Goal: Task Accomplishment & Management: Manage account settings

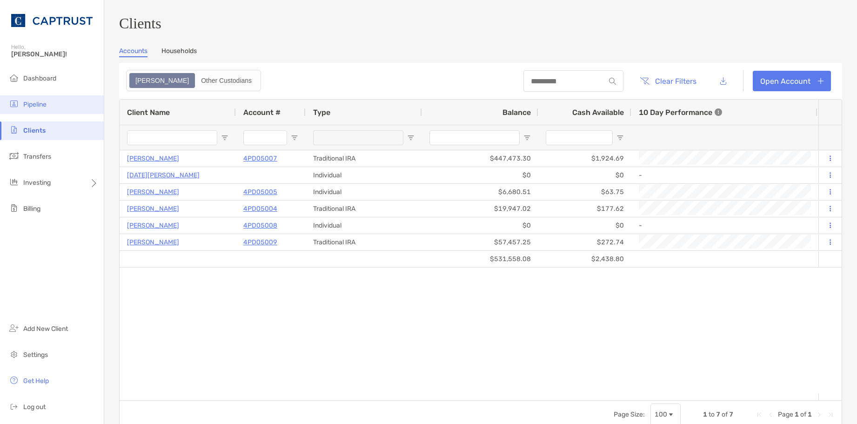
click at [33, 100] on li "Pipeline" at bounding box center [52, 104] width 104 height 19
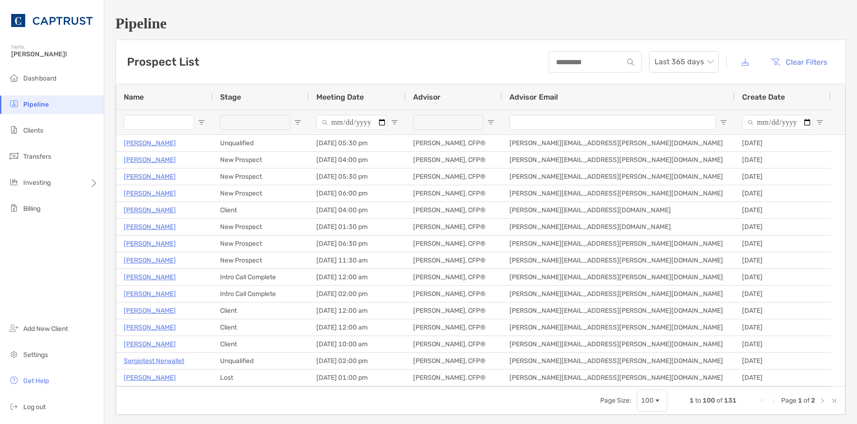
click at [146, 127] on input "Name Filter Input" at bounding box center [159, 122] width 70 height 15
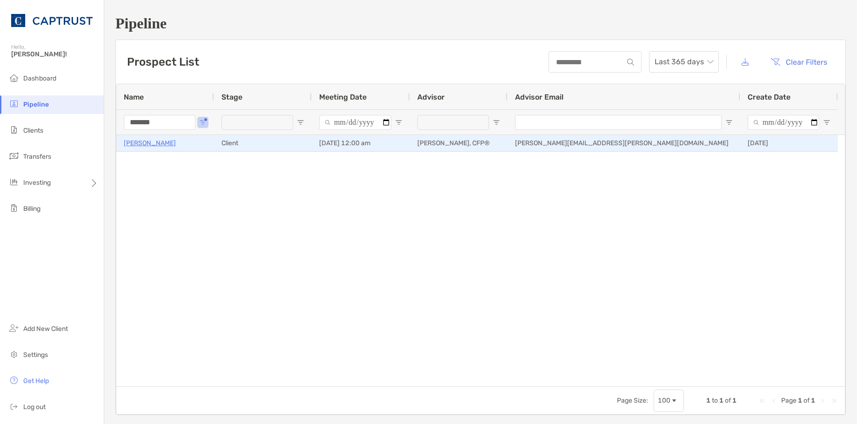
type input "*******"
click at [163, 143] on p "Robert Schmitz" at bounding box center [150, 143] width 52 height 12
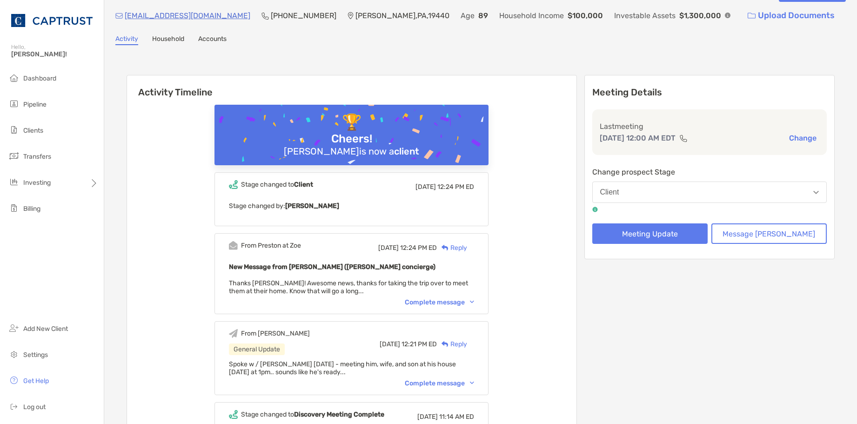
scroll to position [47, 0]
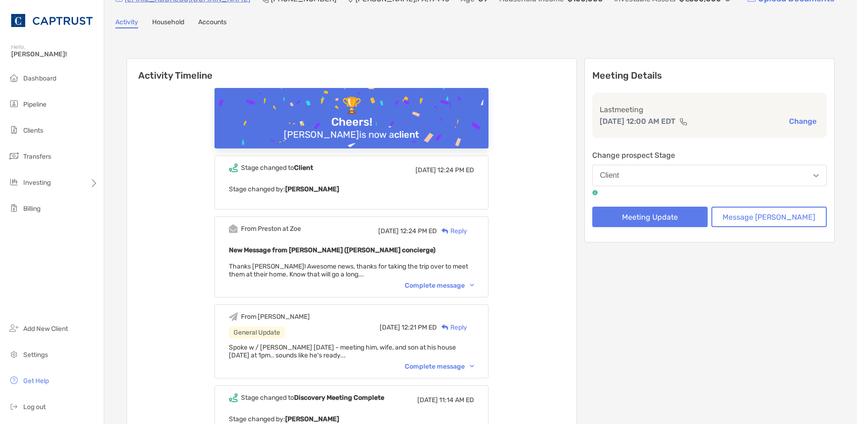
click at [434, 287] on div "Complete message" at bounding box center [439, 285] width 69 height 8
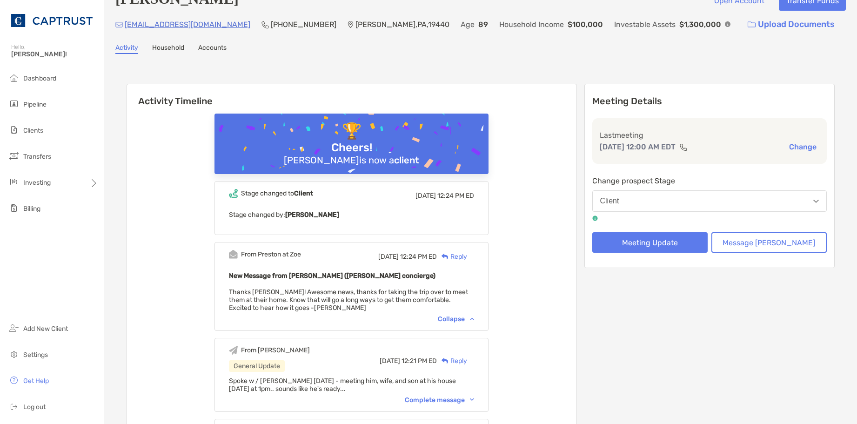
scroll to position [0, 0]
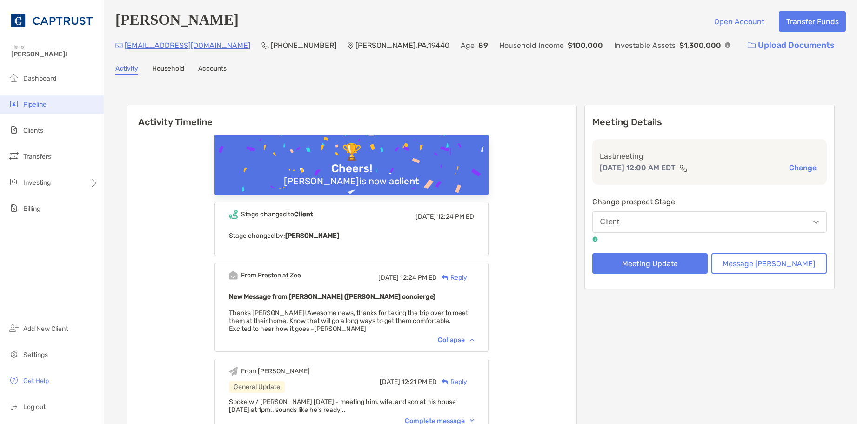
click at [27, 99] on li "Pipeline" at bounding box center [52, 104] width 104 height 19
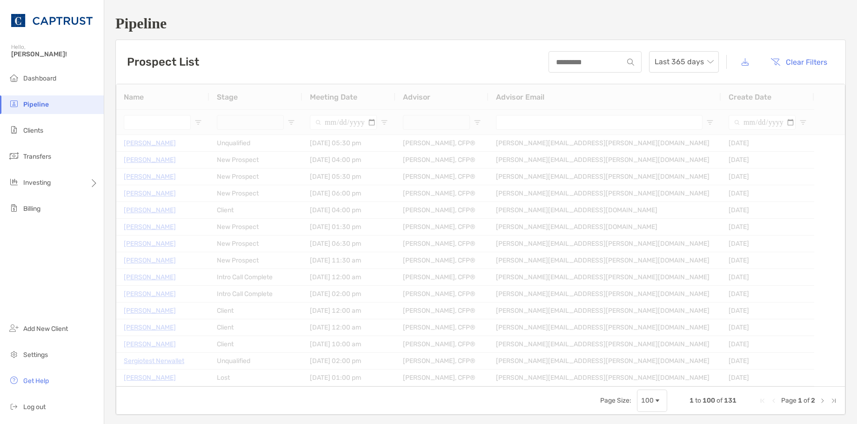
type input "*******"
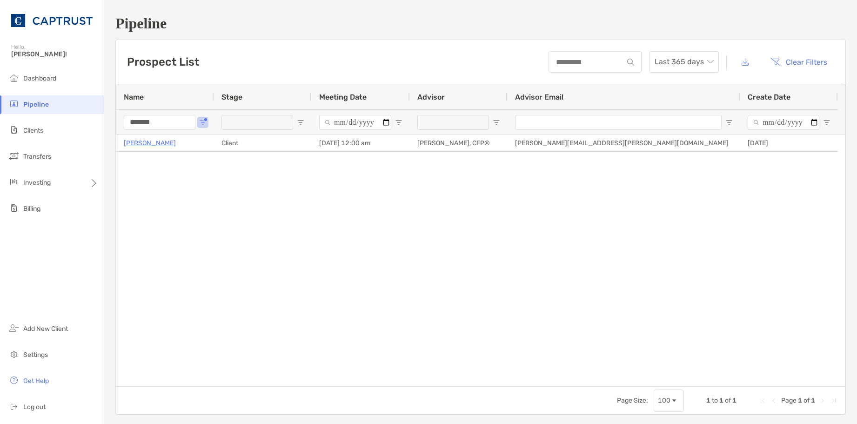
drag, startPoint x: 166, startPoint y: 118, endPoint x: 94, endPoint y: 119, distance: 71.6
click at [94, 117] on div "Pipeline Hello, Justin! Dashboard Pipeline Clients Transfers Investing Billing …" at bounding box center [428, 212] width 857 height 424
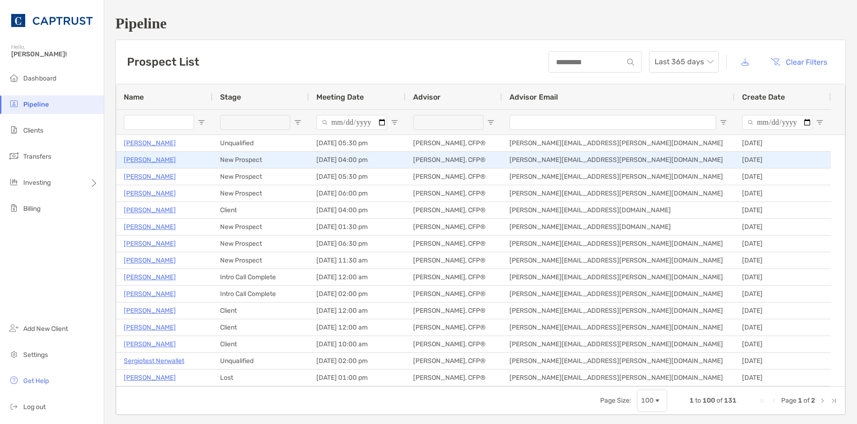
click at [147, 161] on p "[PERSON_NAME]" at bounding box center [150, 160] width 52 height 12
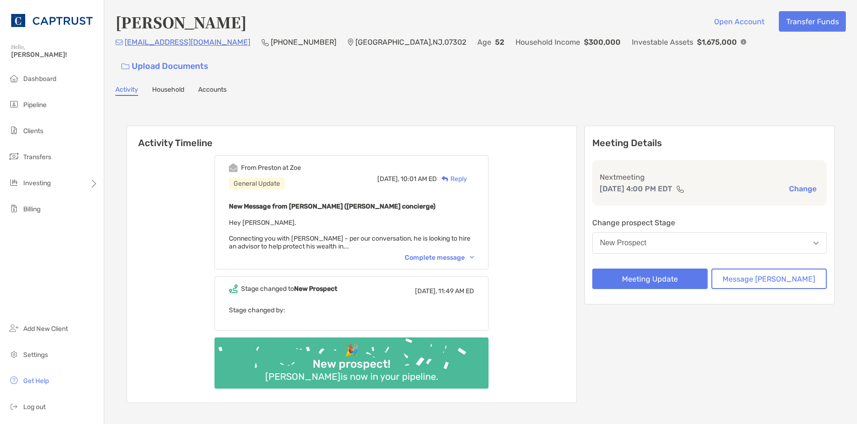
click at [443, 254] on div "Complete message" at bounding box center [439, 258] width 69 height 8
